Goal: Check status: Check status

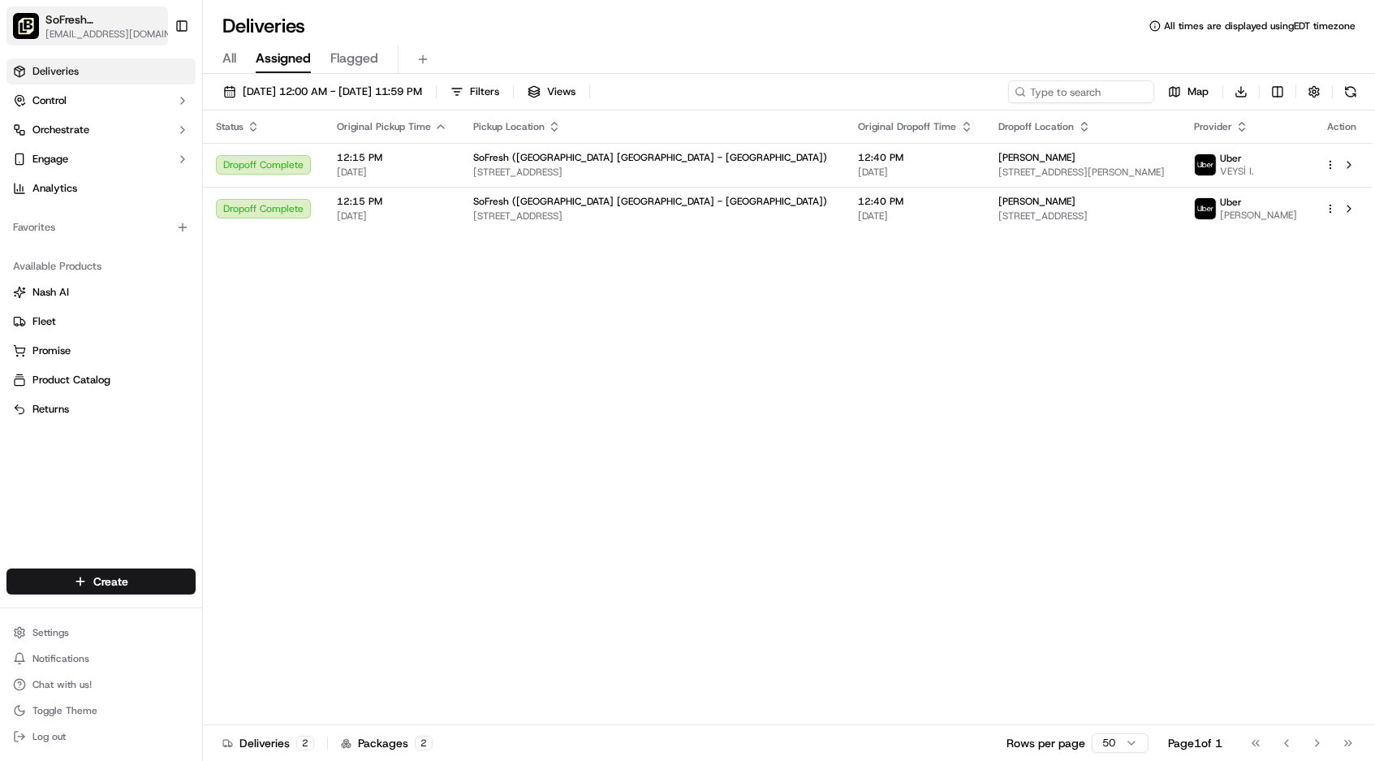
click at [118, 13] on span "SoFresh ([GEOGRAPHIC_DATA] [GEOGRAPHIC_DATA] - [GEOGRAPHIC_DATA])" at bounding box center [103, 19] width 116 height 16
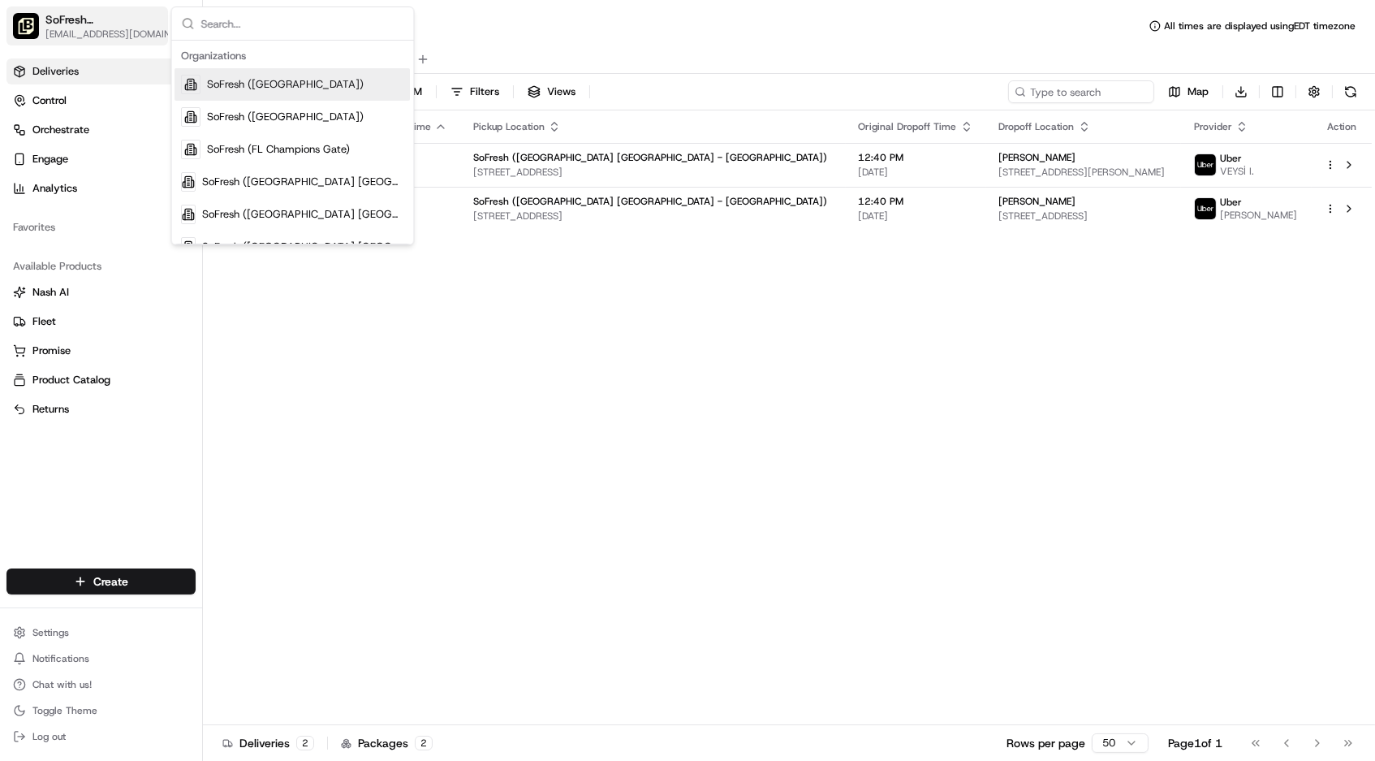
type input "d"
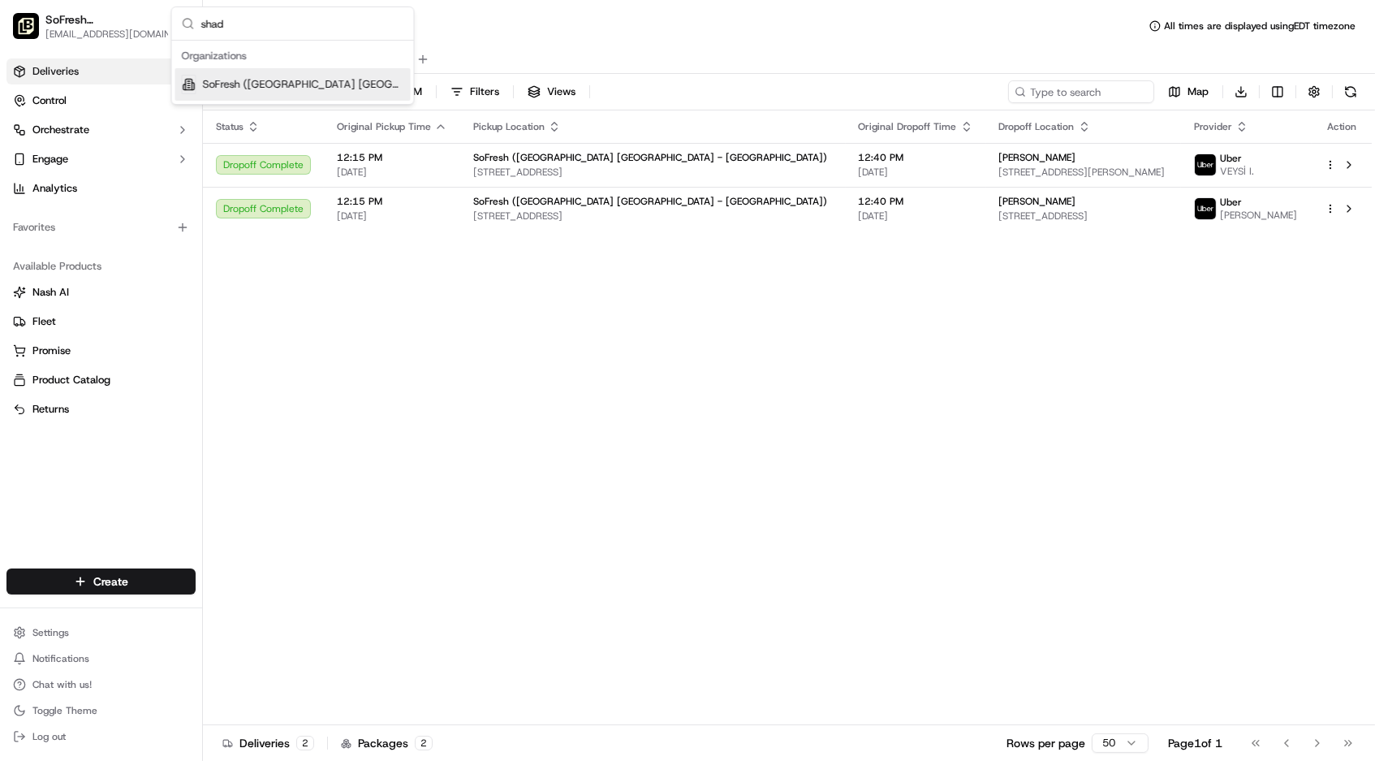
type input "shad"
click at [267, 78] on span "SoFresh ([GEOGRAPHIC_DATA] [GEOGRAPHIC_DATA] - [GEOGRAPHIC_DATA])" at bounding box center [303, 84] width 201 height 15
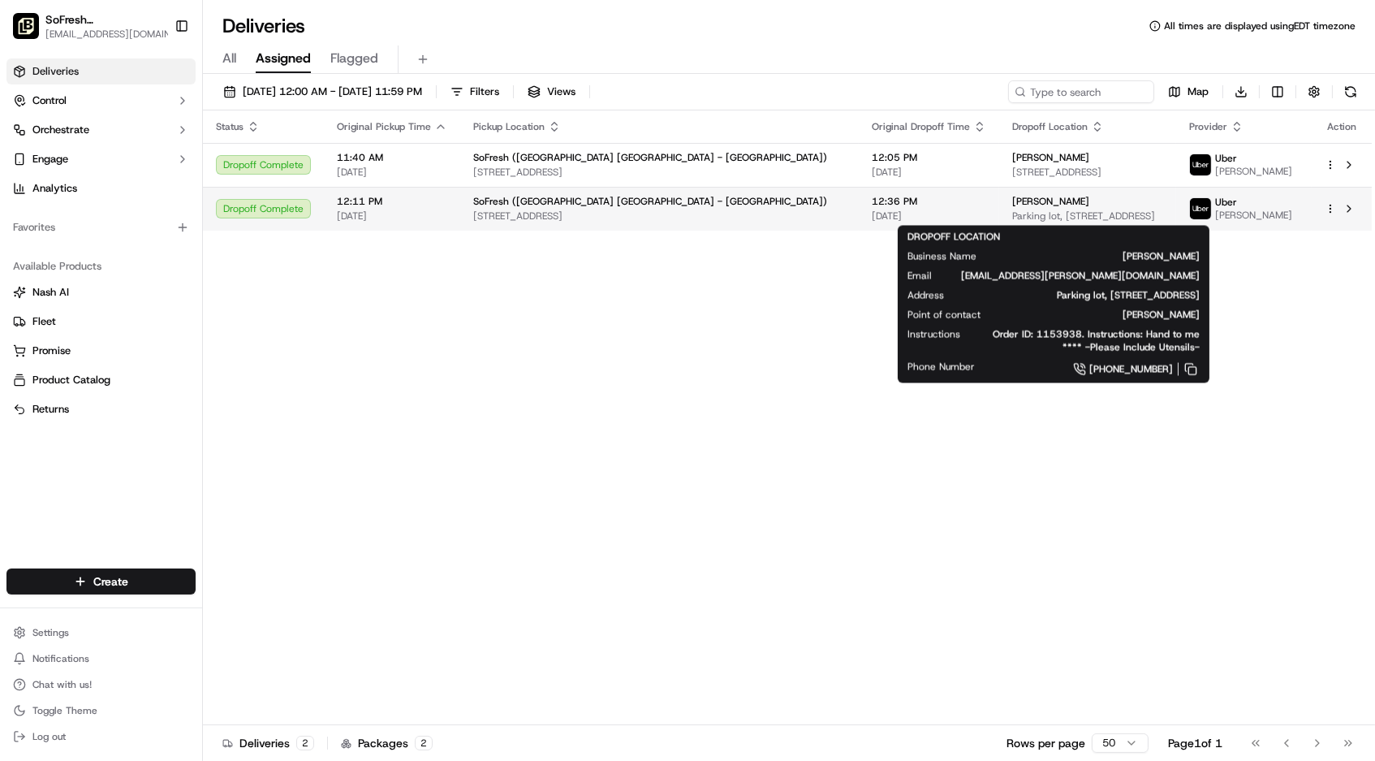
click at [1020, 208] on div "[PERSON_NAME] Parking lot, [STREET_ADDRESS]" at bounding box center [1087, 209] width 151 height 28
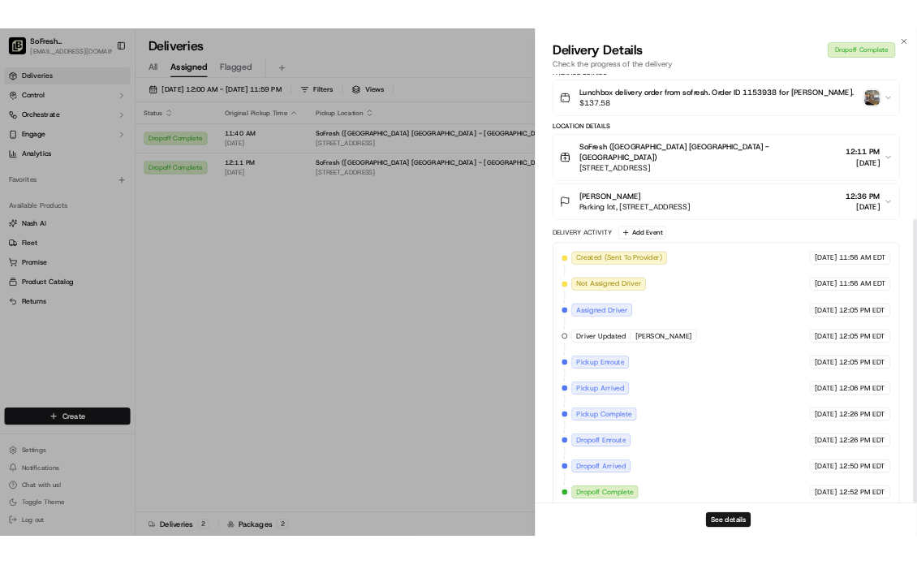
scroll to position [328, 0]
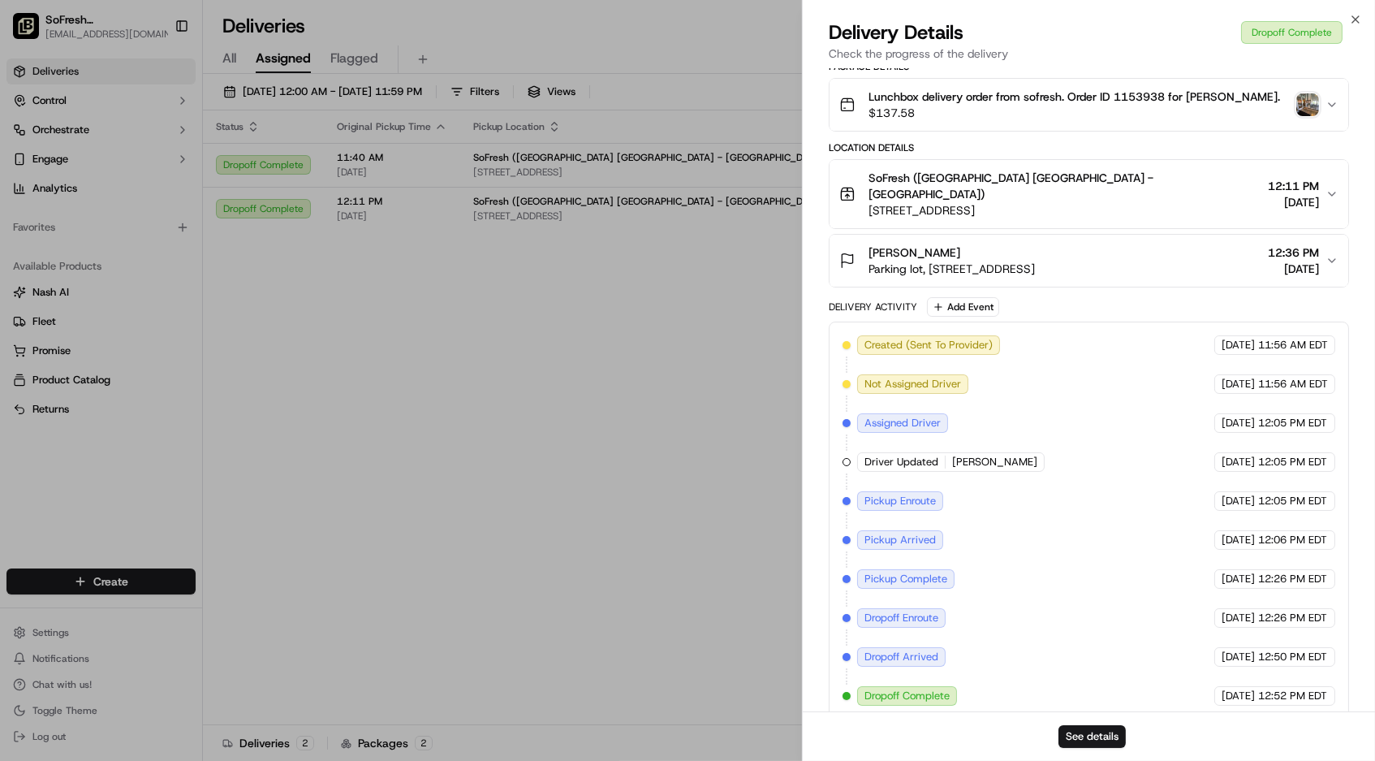
click at [1305, 88] on div "Lunchbox delivery order from sofresh. Order ID 1153938 for [PERSON_NAME]. $137.…" at bounding box center [1082, 104] width 486 height 32
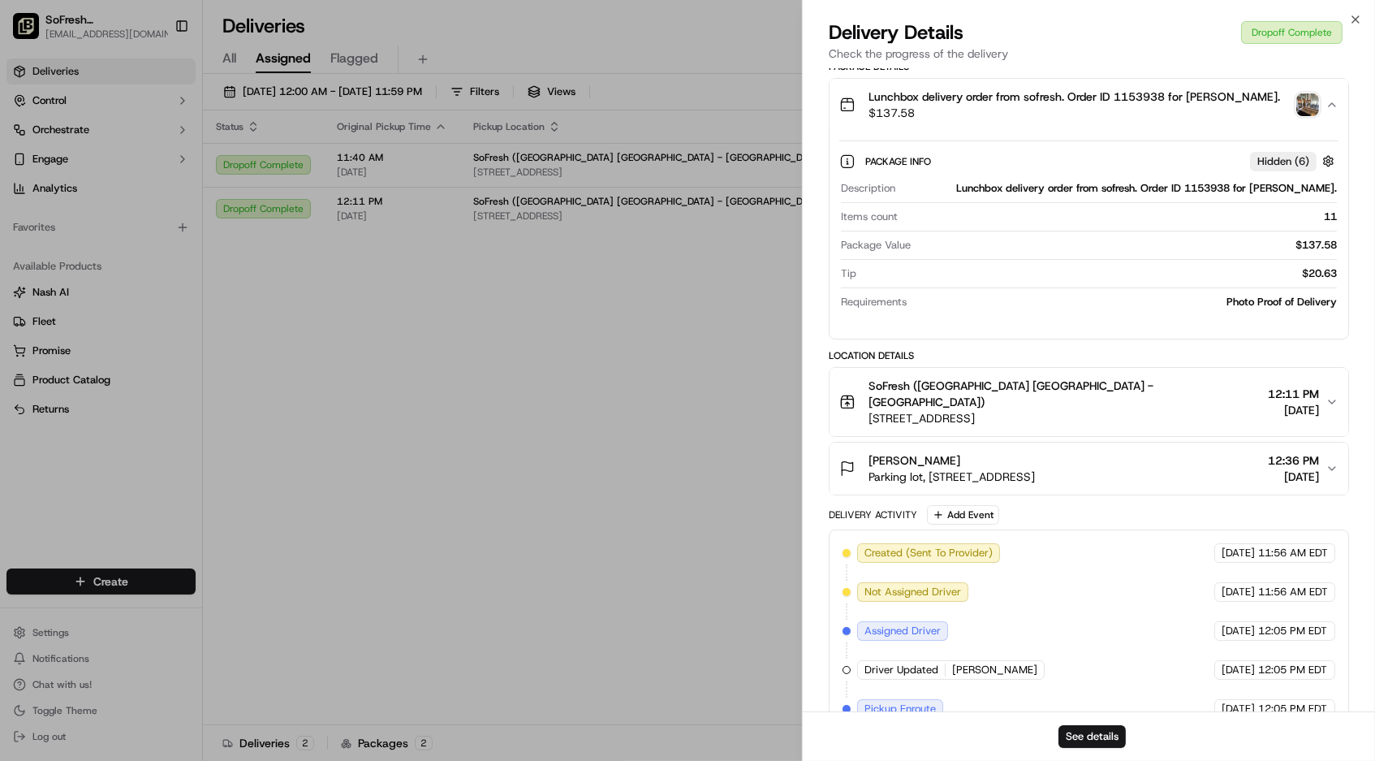
click at [1302, 101] on img "button" at bounding box center [1307, 104] width 23 height 23
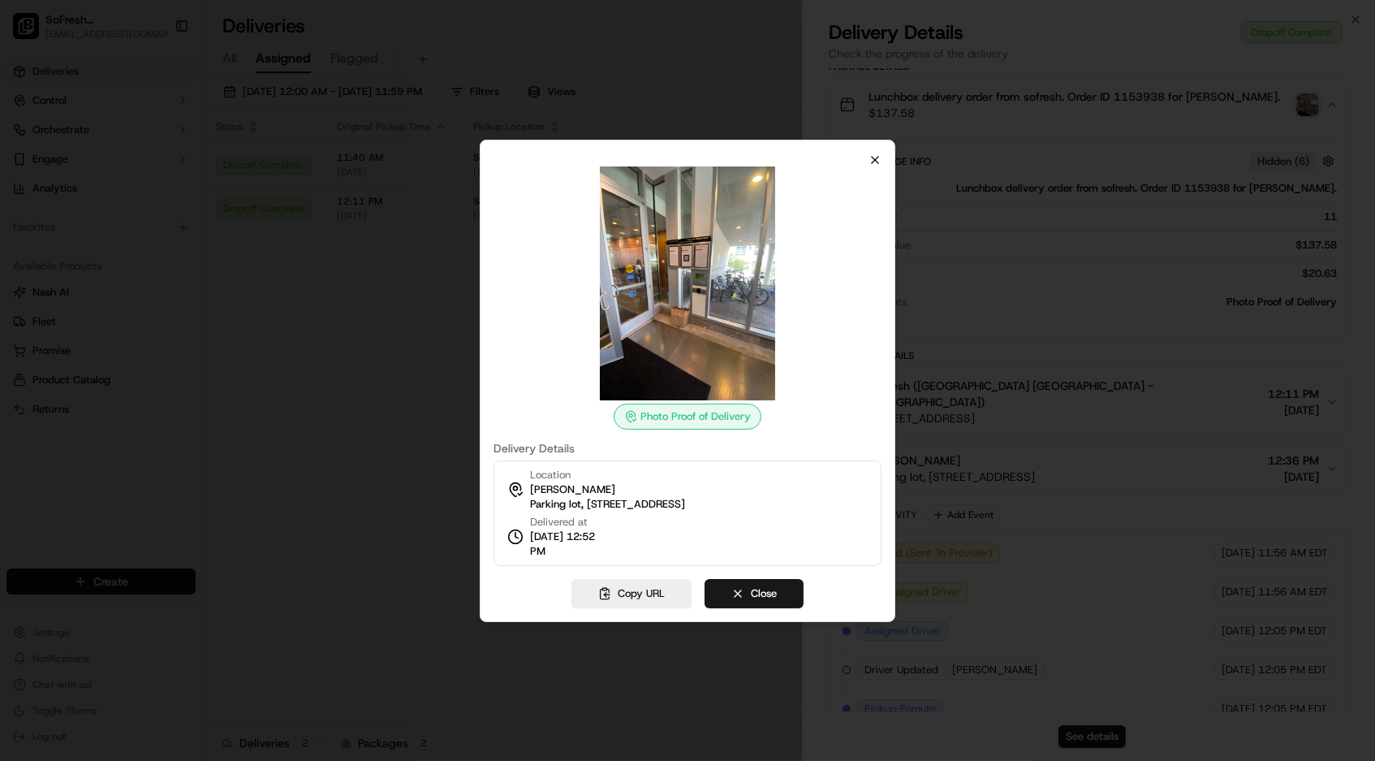
click at [878, 162] on icon "button" at bounding box center [875, 159] width 13 height 13
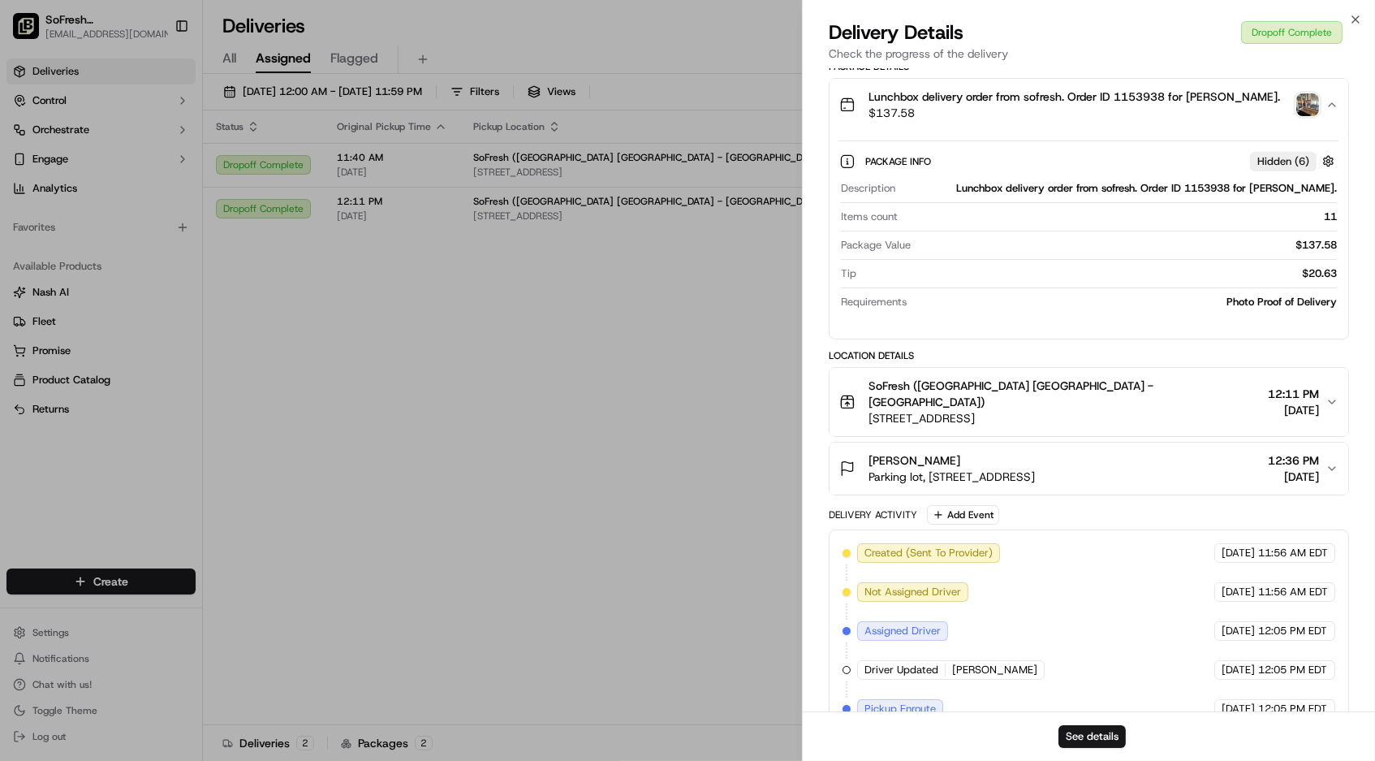
click at [1302, 114] on img "button" at bounding box center [1307, 104] width 23 height 23
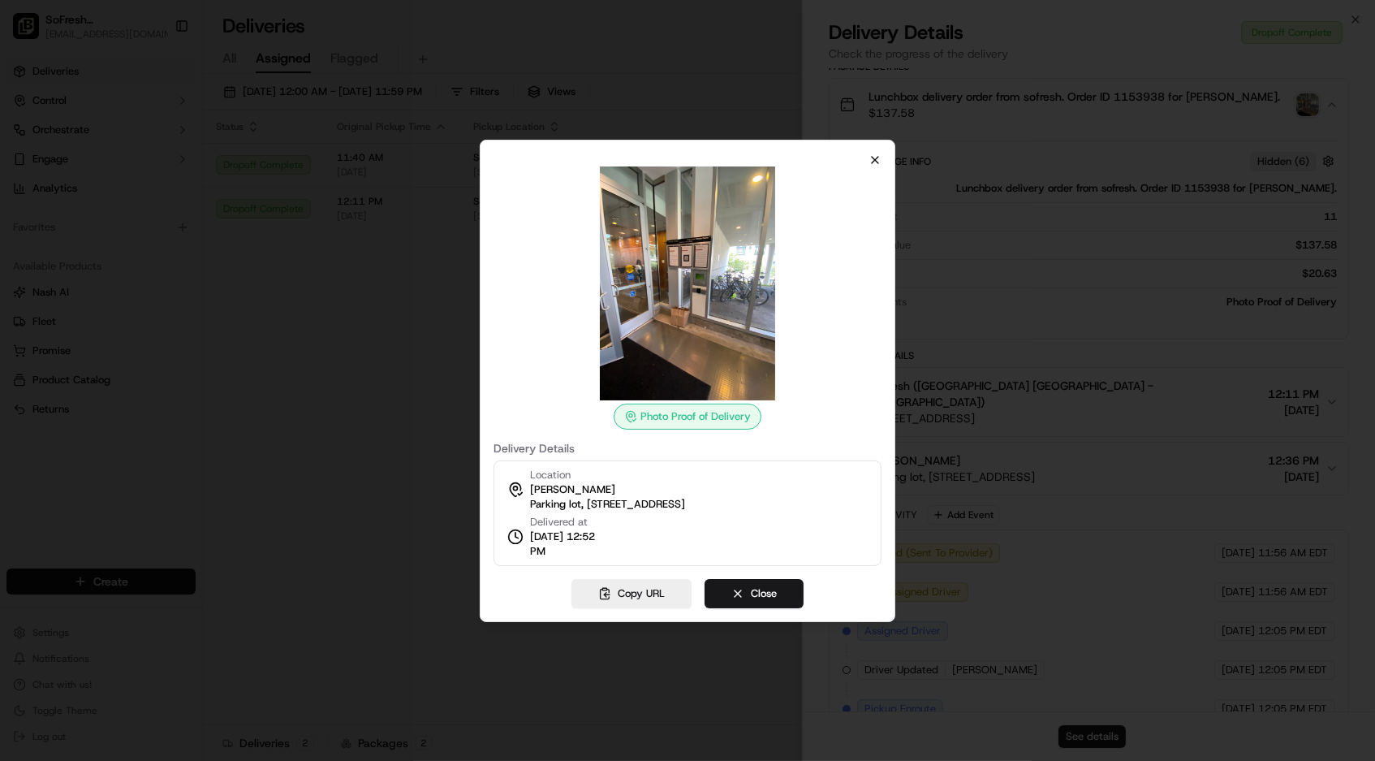
click at [873, 166] on icon "button" at bounding box center [875, 159] width 13 height 13
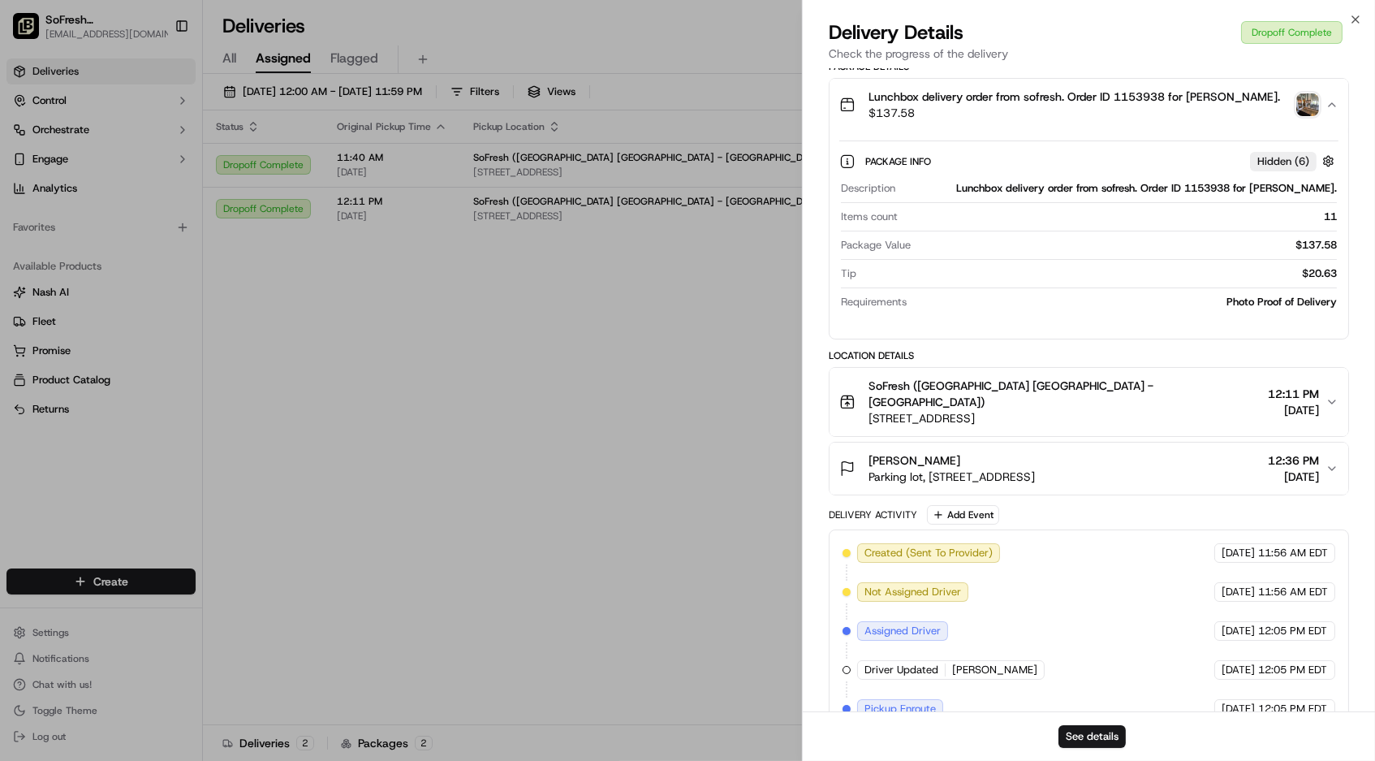
drag, startPoint x: 1356, startPoint y: 33, endPoint x: 922, endPoint y: 106, distance: 440.4
click at [922, 106] on span "$137.58" at bounding box center [1075, 113] width 412 height 16
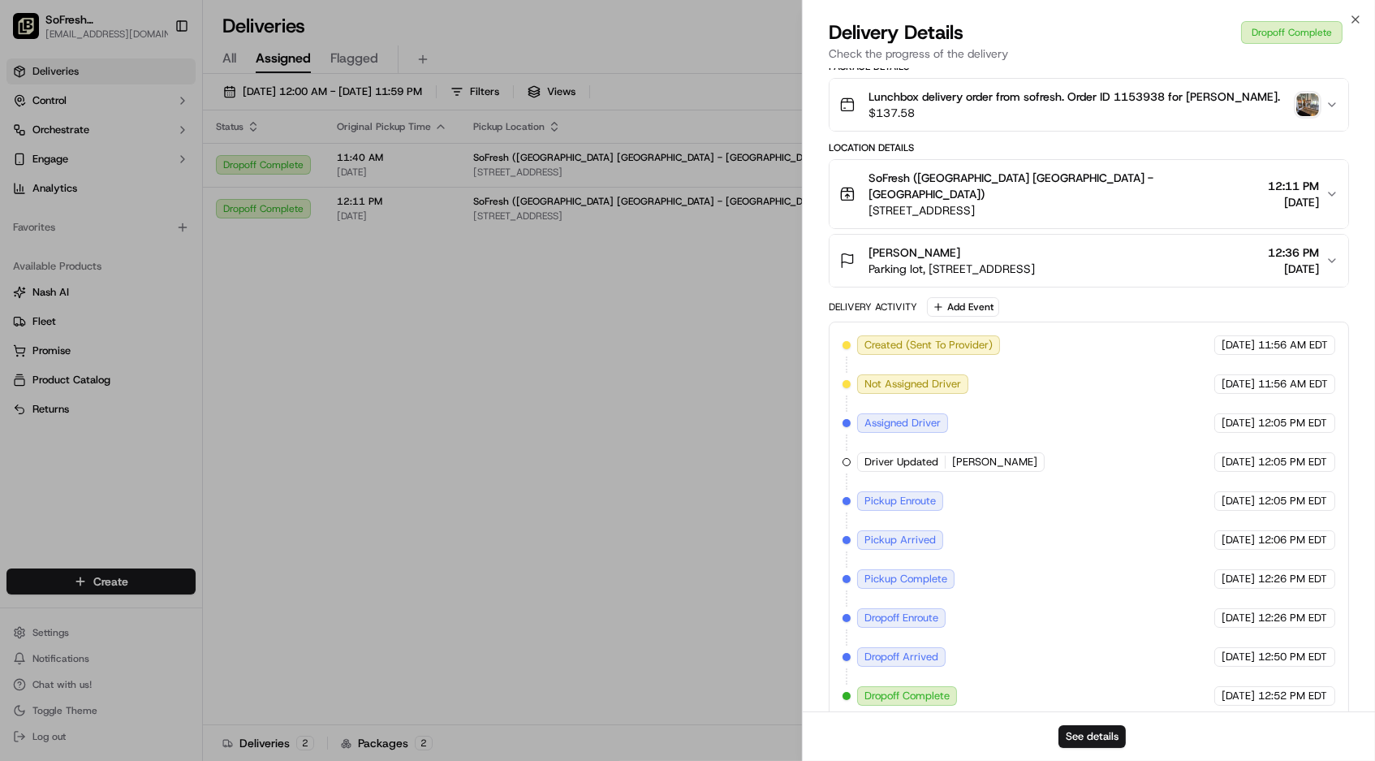
click at [1313, 96] on img "button" at bounding box center [1307, 104] width 23 height 23
